Goal: Information Seeking & Learning: Learn about a topic

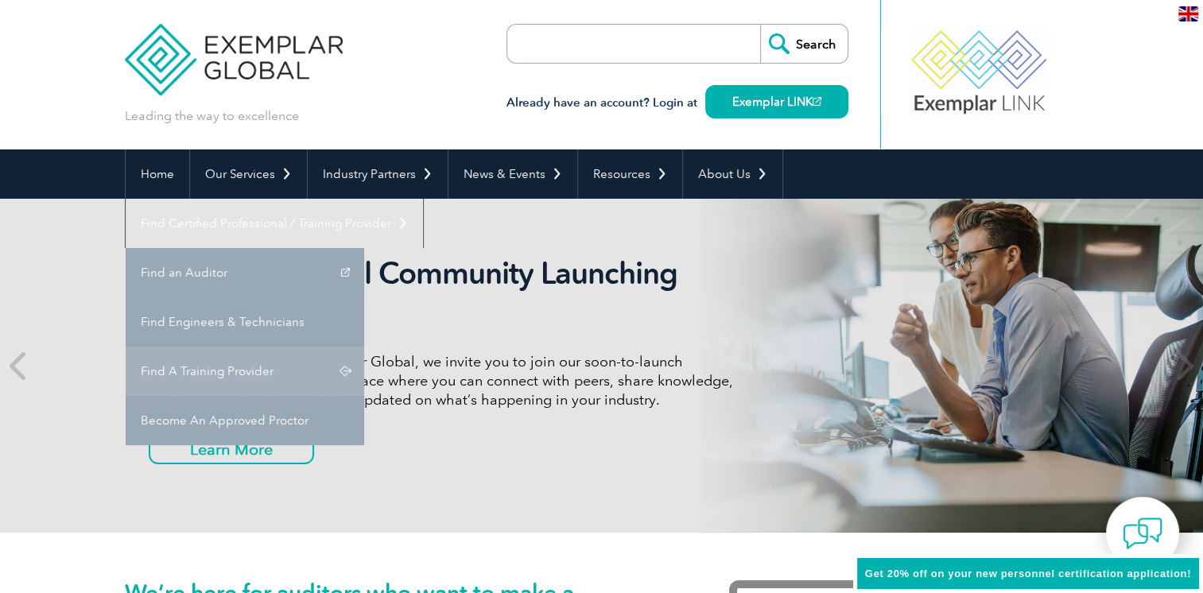
click at [364, 347] on link "Find A Training Provider" at bounding box center [245, 371] width 239 height 49
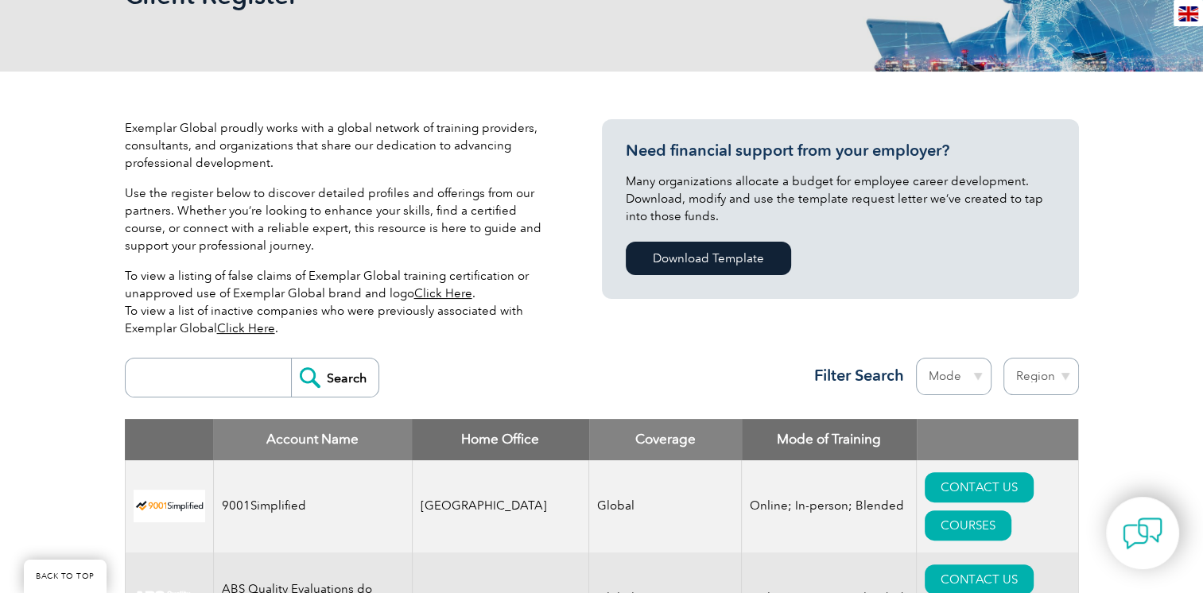
scroll to position [318, 0]
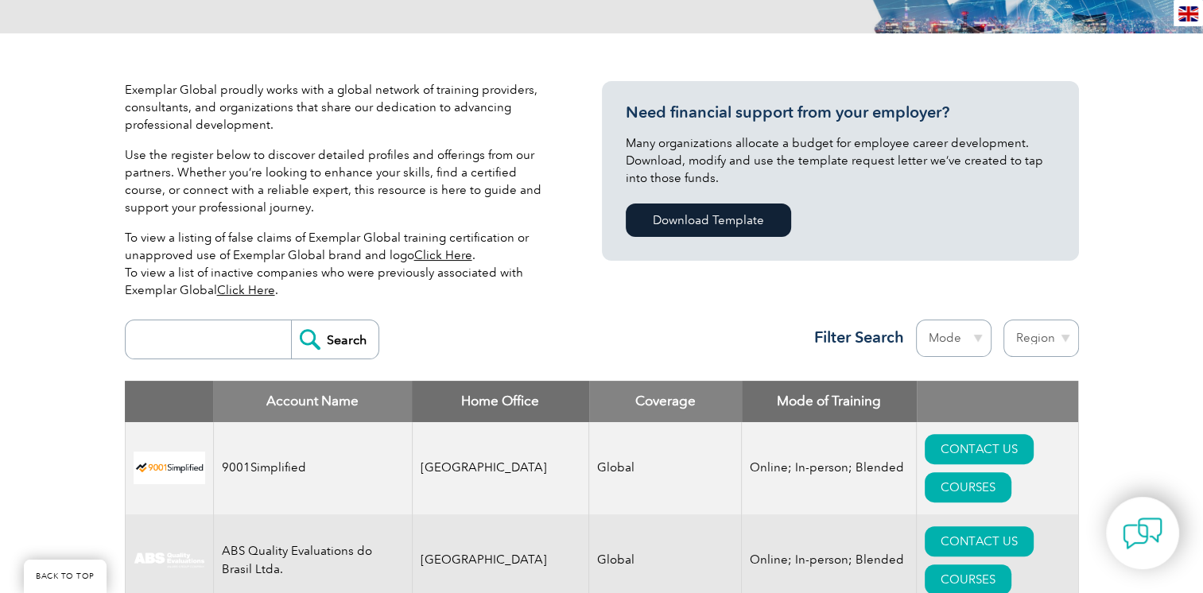
click at [1058, 339] on select "Region Australia Bahrain Bangladesh Brazil Canada Colombia Dominican Republic E…" at bounding box center [1041, 338] width 76 height 37
click at [805, 315] on div "Search Region Australia Bahrain Bangladesh Brazil Canada Colombia Dominican Rep…" at bounding box center [602, 346] width 954 height 69
click at [970, 332] on select "Mode Online In-person Blended" at bounding box center [954, 338] width 76 height 37
select select "Online"
click at [916, 320] on select "Mode Online In-person Blended" at bounding box center [954, 338] width 76 height 37
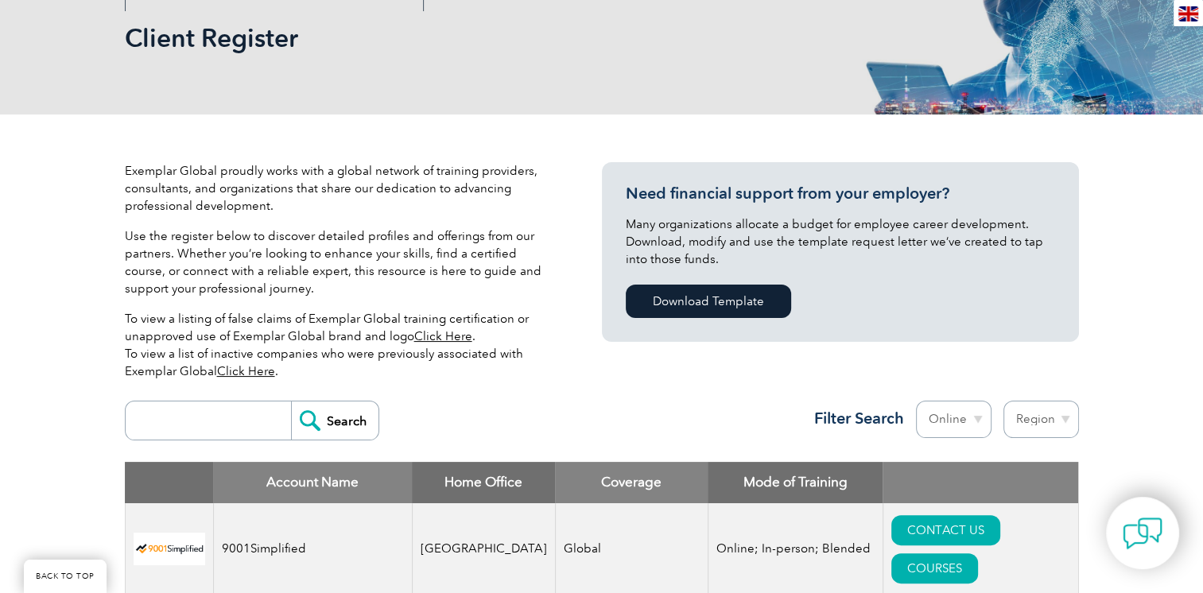
scroll to position [239, 0]
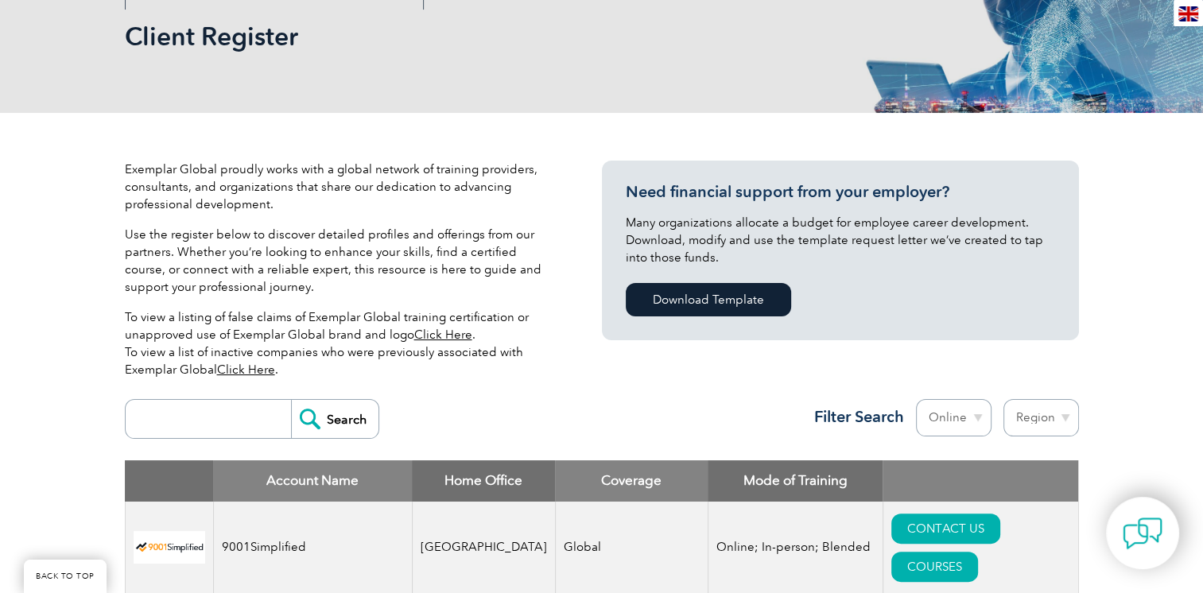
click at [1026, 419] on select "Region Australia Bahrain Bangladesh Brazil Canada Colombia Dominican Republic E…" at bounding box center [1041, 417] width 76 height 37
select select "United States"
click at [1003, 399] on select "Region Australia Bahrain Bangladesh Brazil Canada Colombia Dominican Republic E…" at bounding box center [1041, 417] width 76 height 37
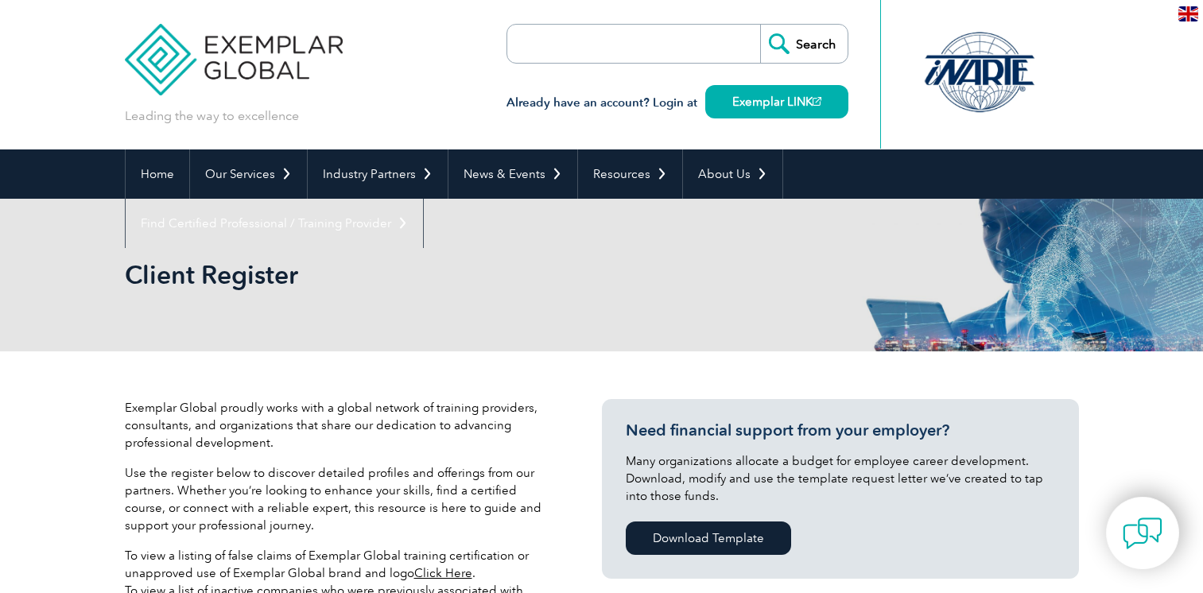
select select "[GEOGRAPHIC_DATA]"
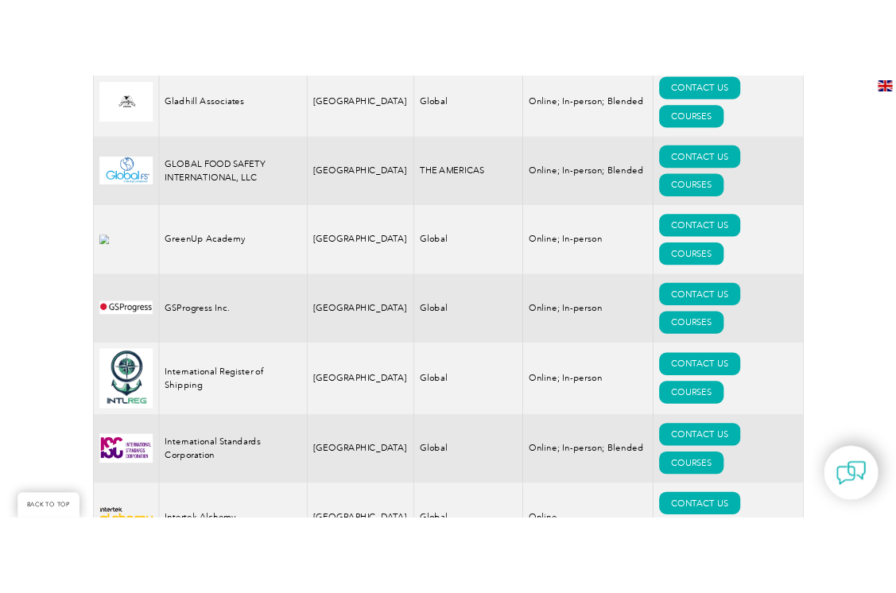
scroll to position [3050, 0]
